Goal: Task Accomplishment & Management: Manage account settings

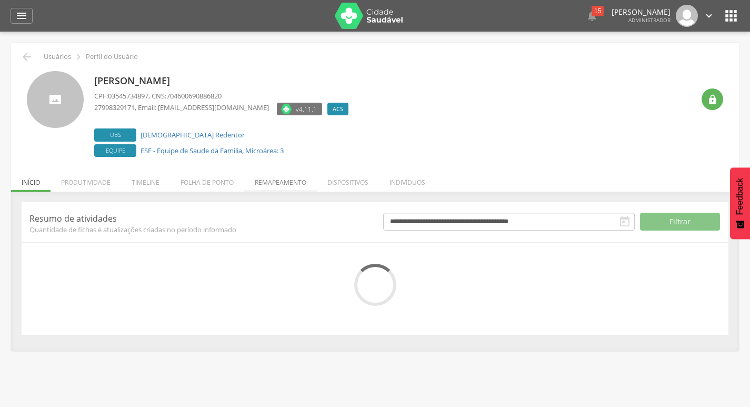
click at [266, 175] on li "Remapeamento" at bounding box center [280, 179] width 73 height 25
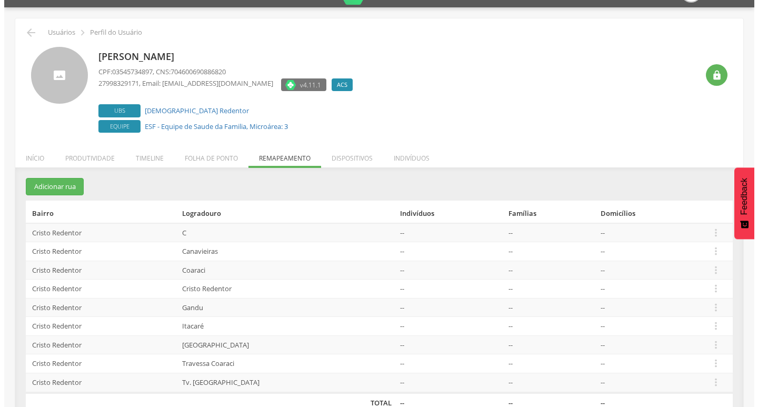
scroll to position [45, 0]
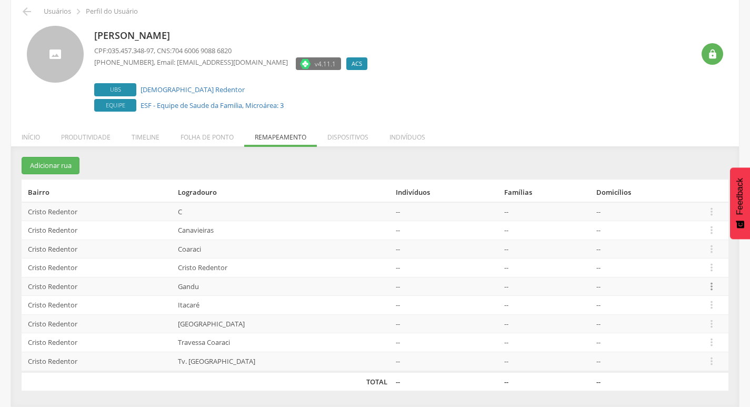
click at [708, 285] on icon "" at bounding box center [712, 287] width 12 height 12
click at [699, 248] on link "Desalocar famílias" at bounding box center [675, 244] width 83 height 13
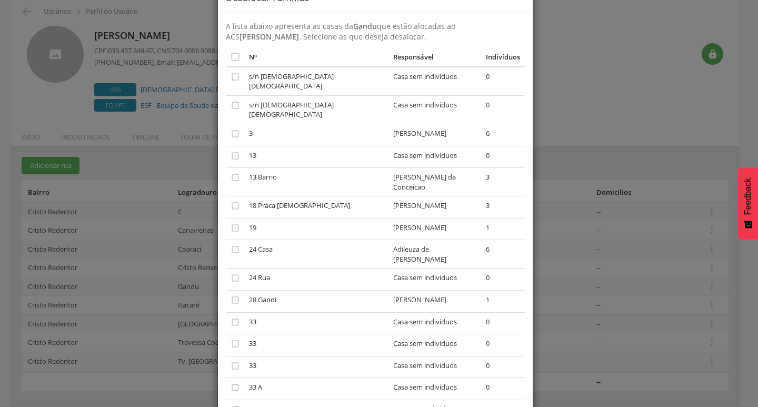
scroll to position [33, 0]
click at [122, 240] on div "× Desalocar Famílias A lista abaixo apresenta as casas da Gandu que estão aloca…" at bounding box center [379, 203] width 758 height 407
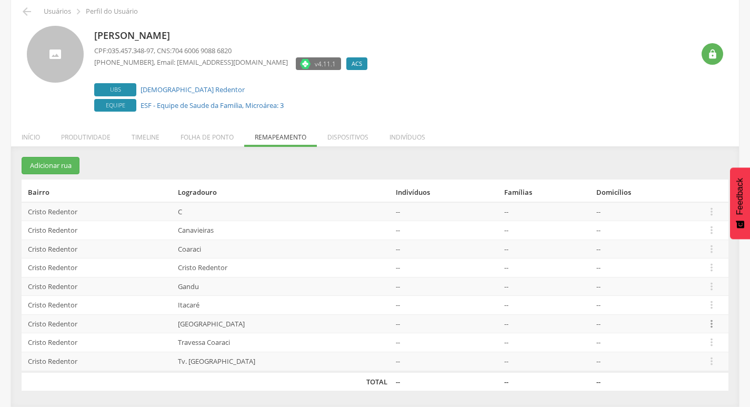
click at [710, 323] on icon "" at bounding box center [712, 324] width 12 height 12
click at [690, 283] on link "Desalocar famílias" at bounding box center [675, 282] width 83 height 13
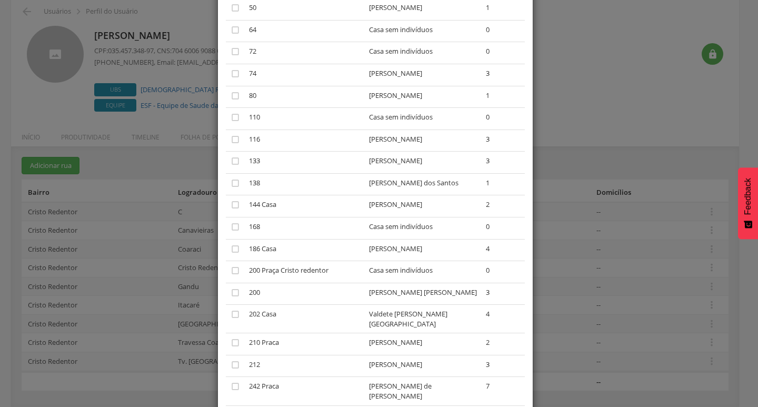
scroll to position [746, 0]
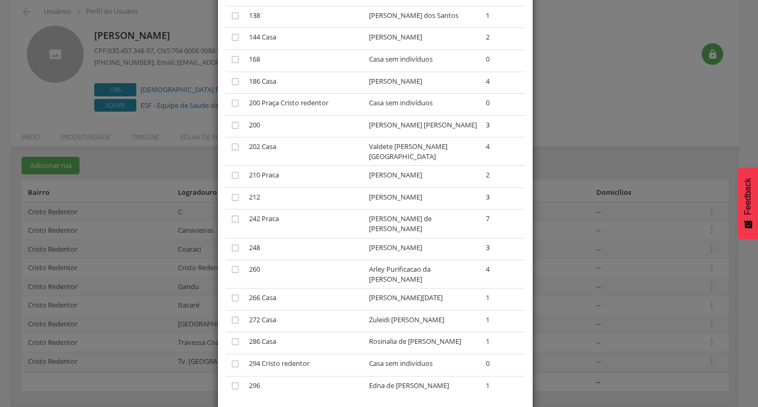
click at [714, 89] on div "× Desalocar Famílias A lista abaixo apresenta as casas da Praça Cristo Redentor…" at bounding box center [379, 203] width 758 height 407
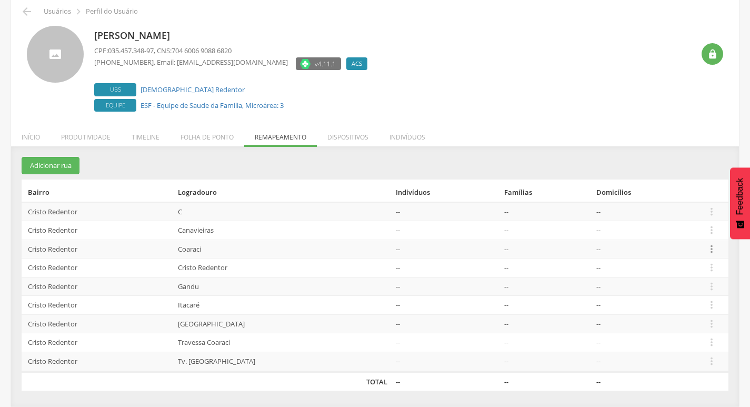
click at [711, 244] on icon "" at bounding box center [712, 249] width 12 height 12
click at [677, 207] on link "Desalocar famílias" at bounding box center [675, 207] width 83 height 13
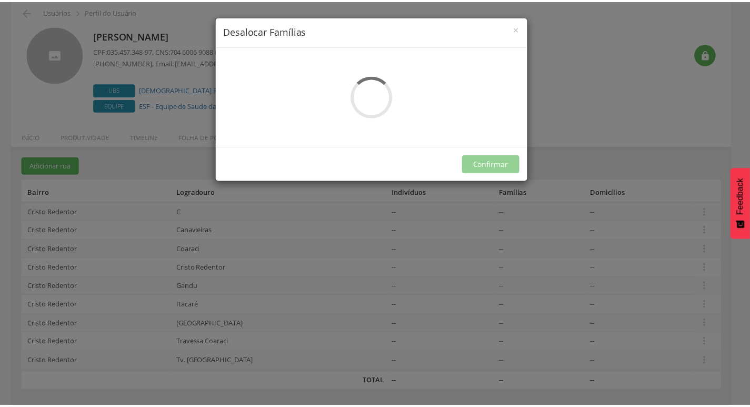
scroll to position [0, 0]
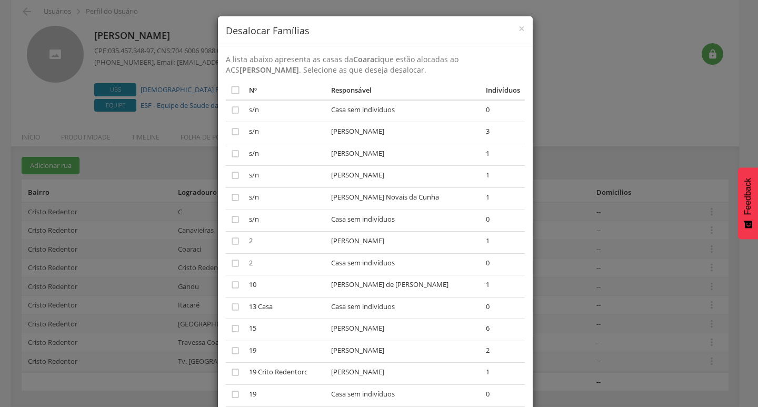
click at [570, 152] on div "× Desalocar Famílias A lista abaixo apresenta as casas da Coaraci que estão alo…" at bounding box center [379, 203] width 758 height 407
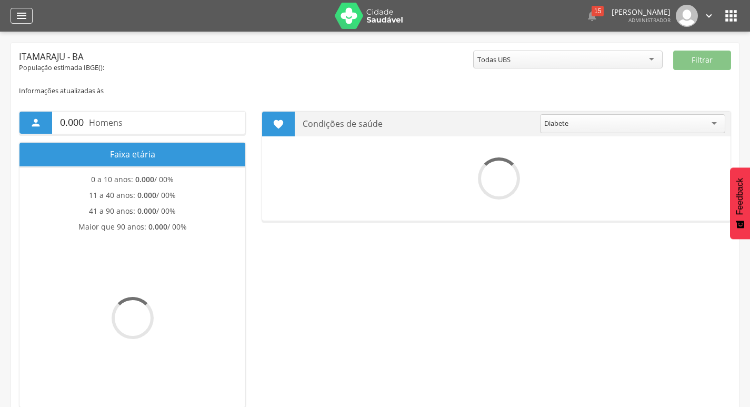
click at [11, 18] on div "" at bounding box center [22, 16] width 22 height 16
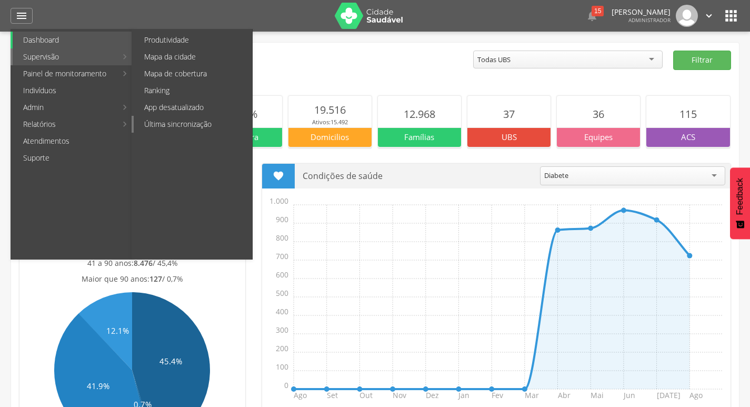
click at [197, 126] on link "Última sincronização" at bounding box center [193, 124] width 118 height 17
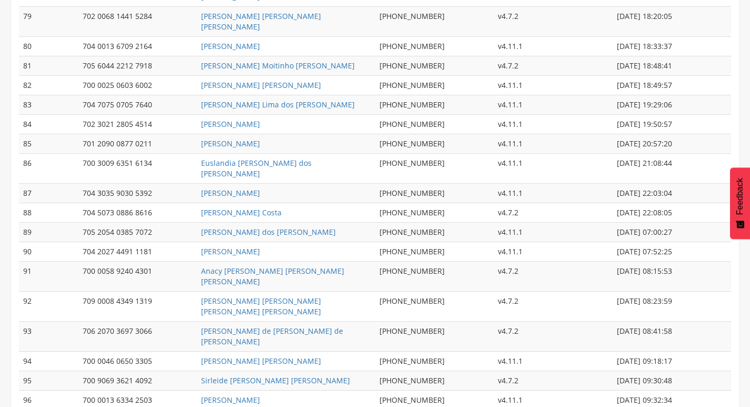
scroll to position [1969, 0]
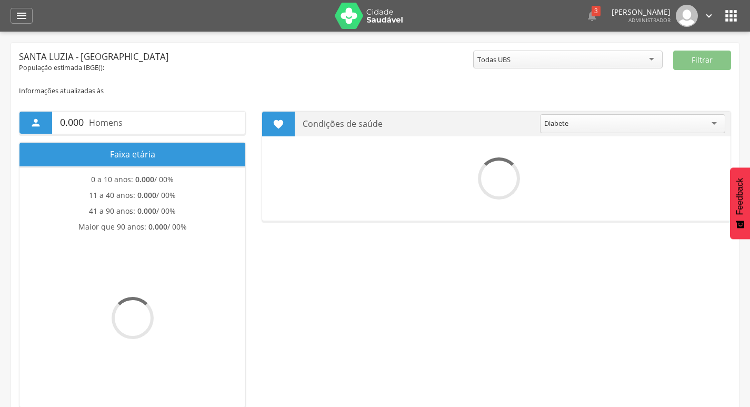
click at [732, 21] on icon "" at bounding box center [731, 15] width 17 height 17
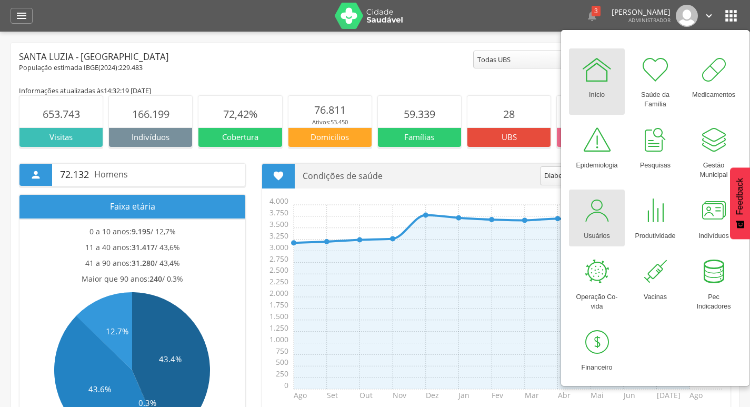
click at [612, 235] on link "Usuários" at bounding box center [597, 217] width 56 height 57
